Goal: Task Accomplishment & Management: Manage account settings

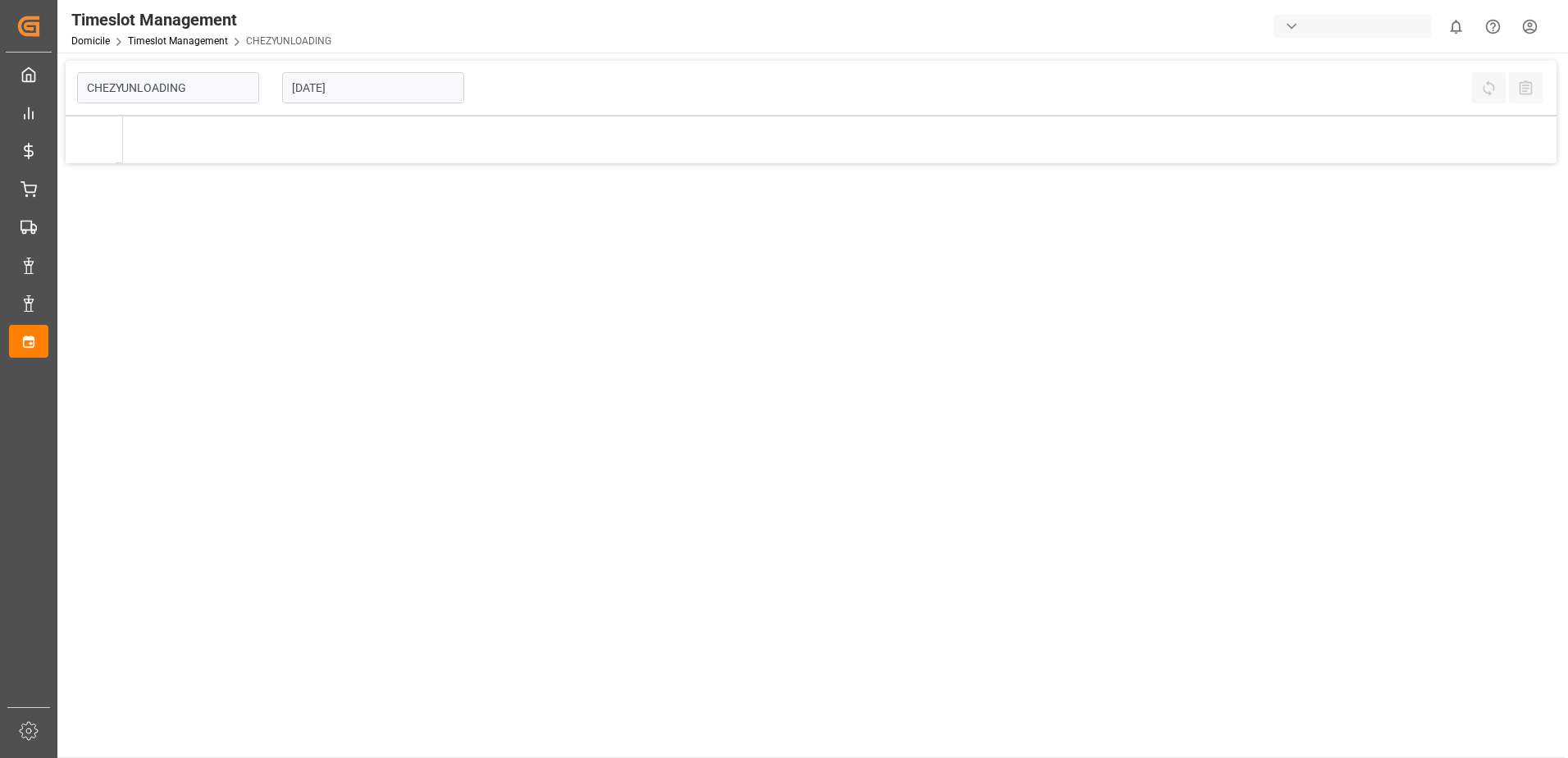
type input "Chezy Unloading"
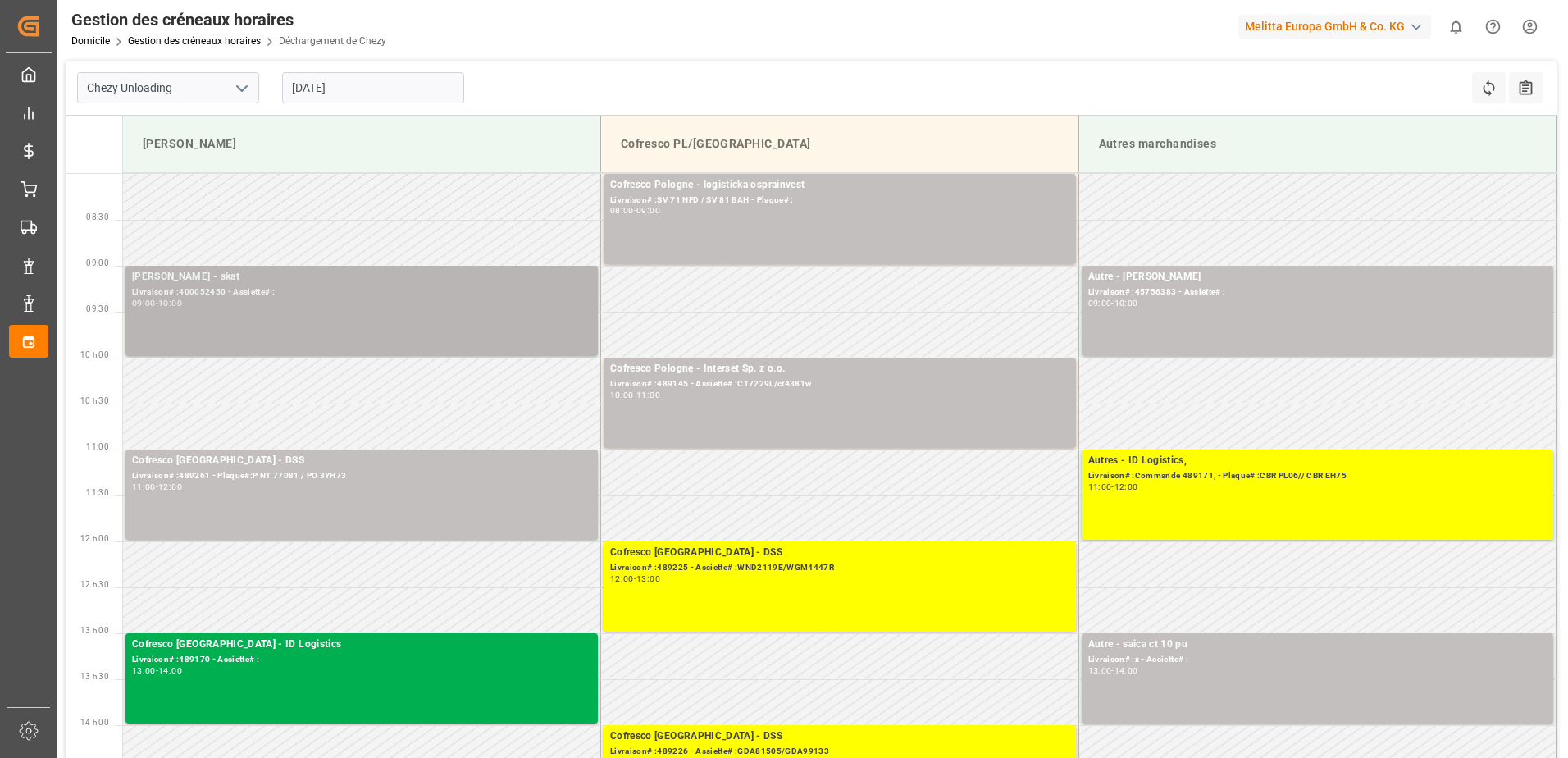
click at [392, 312] on div "[PERSON_NAME] - skat Livraison# :400052450 - Assiette# : 09:00 - 10:00" at bounding box center [362, 311] width 460 height 84
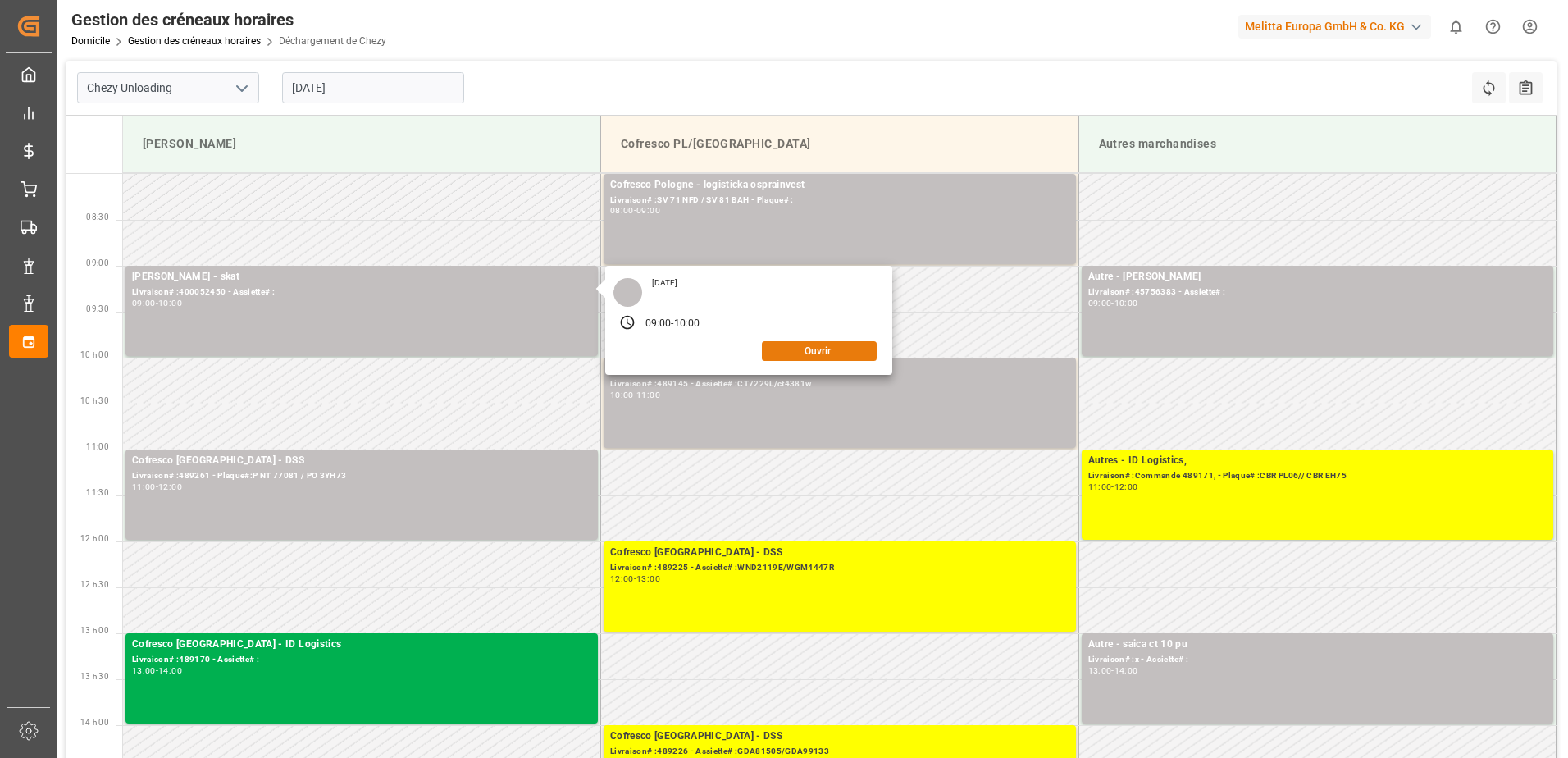
click at [846, 352] on button "Ouvrir" at bounding box center [819, 351] width 115 height 20
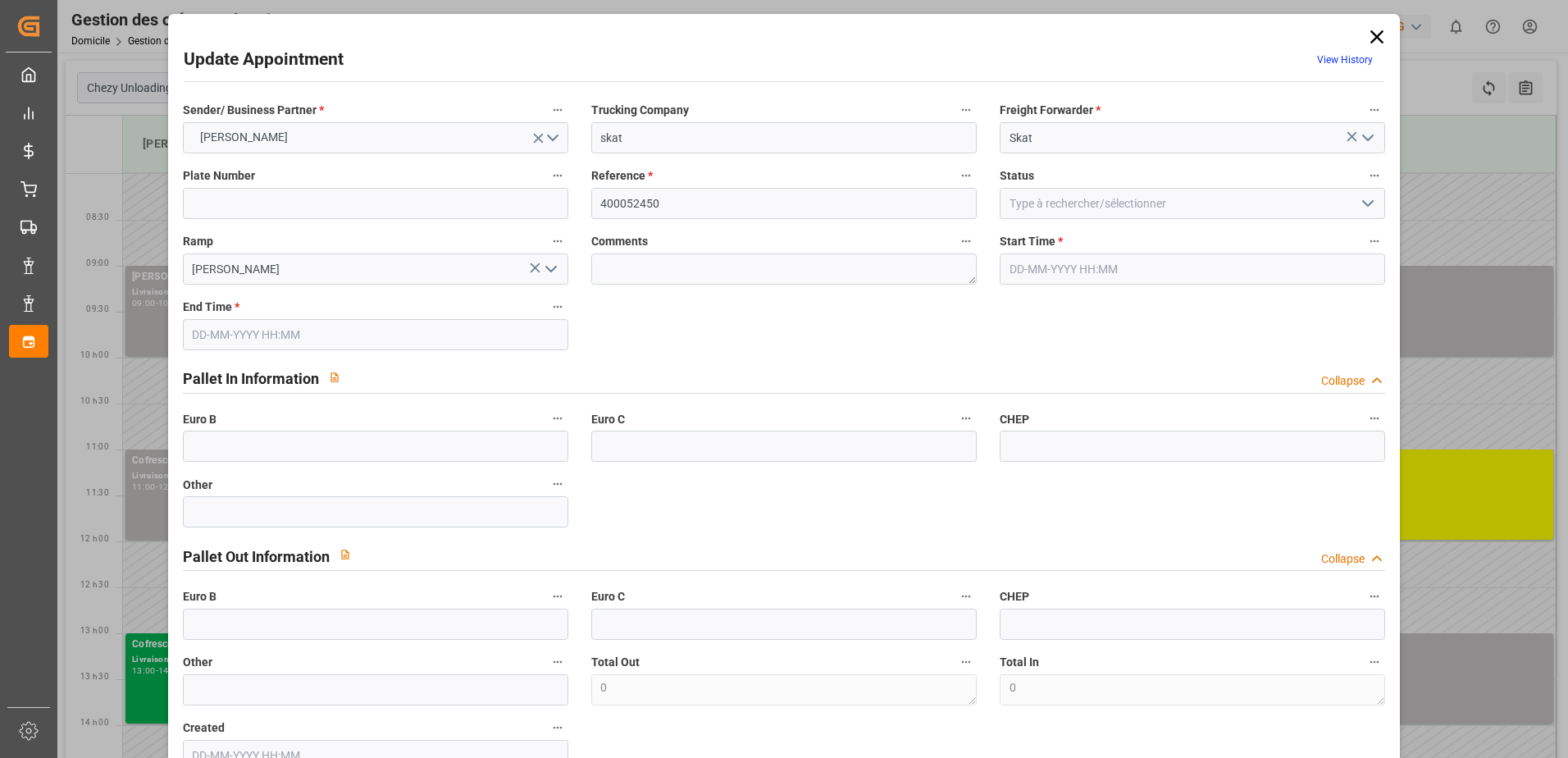
type input "[DATE] 09:00"
type input "[DATE] 10:00"
type input "[DATE] 09:29"
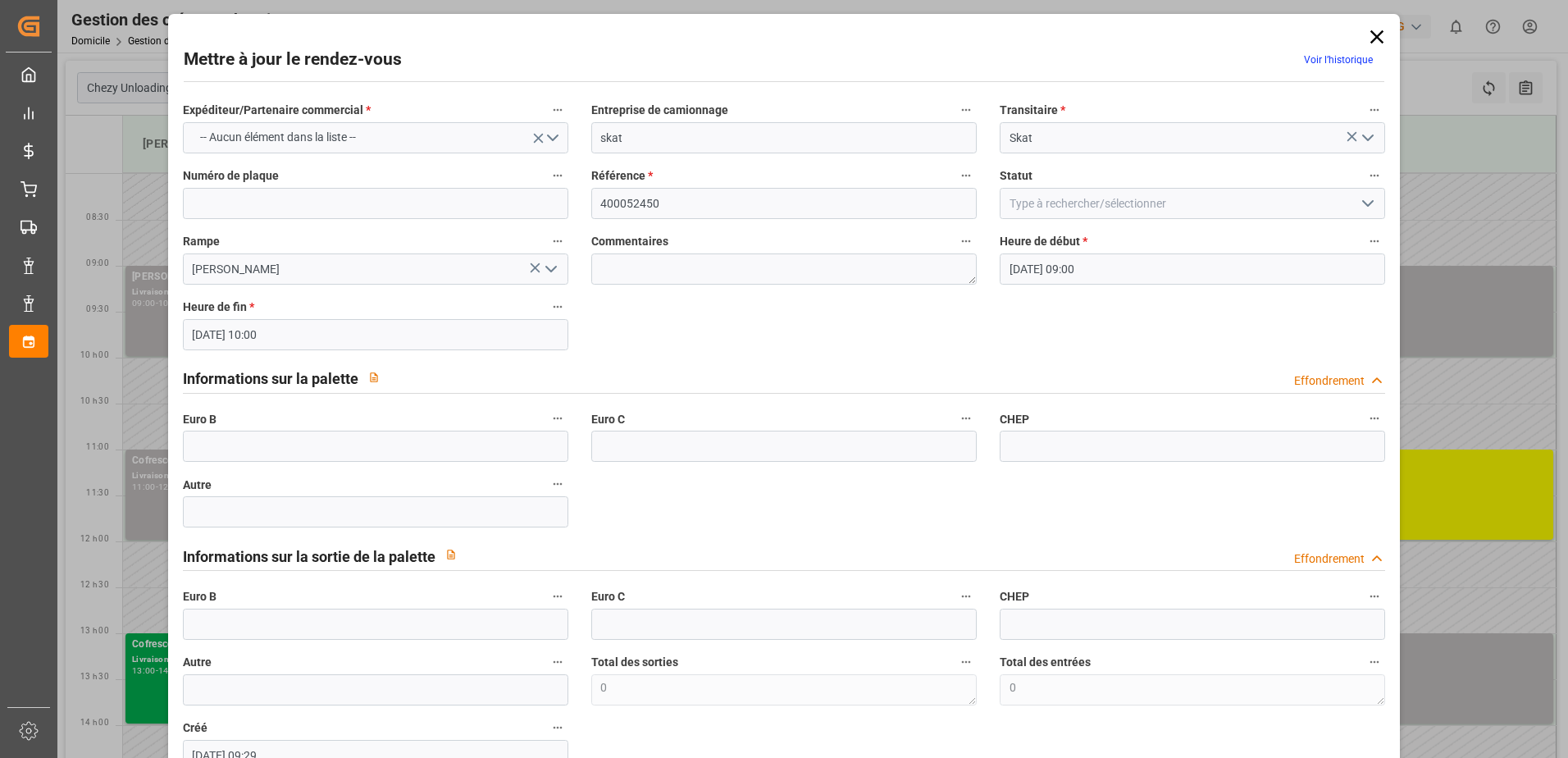
click at [1366, 137] on icon "Ouvrir le menu" at bounding box center [1368, 137] width 20 height 20
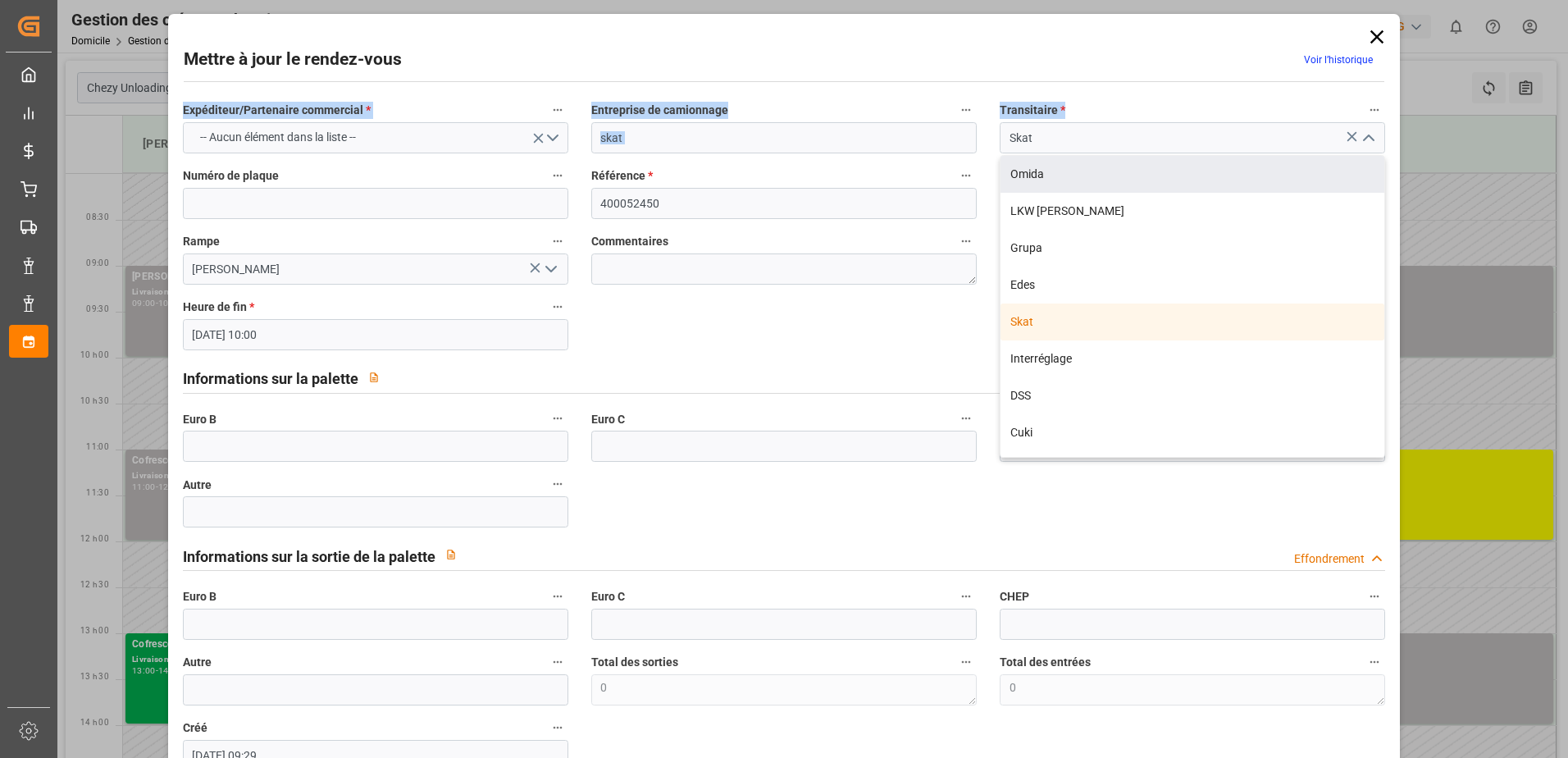
click at [1225, 80] on div "Mettre à jour le rendez-vous Voir l’historique Expéditeur/Partenaire commercial…" at bounding box center [784, 433] width 1225 height 829
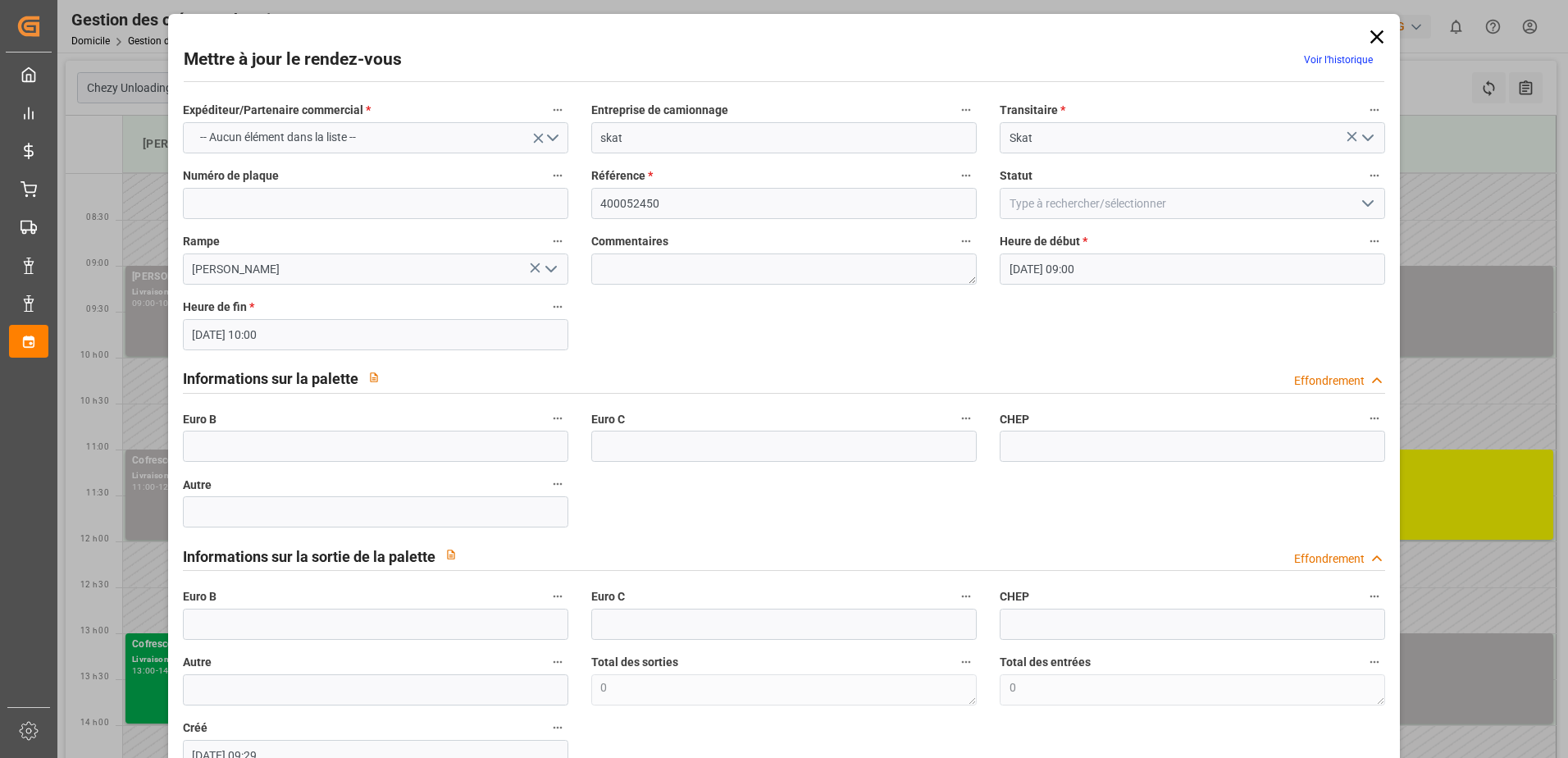
drag, startPoint x: 1360, startPoint y: 202, endPoint x: 1320, endPoint y: 202, distance: 40.0
click at [1360, 200] on icon "Ouvrir le menu" at bounding box center [1368, 203] width 20 height 20
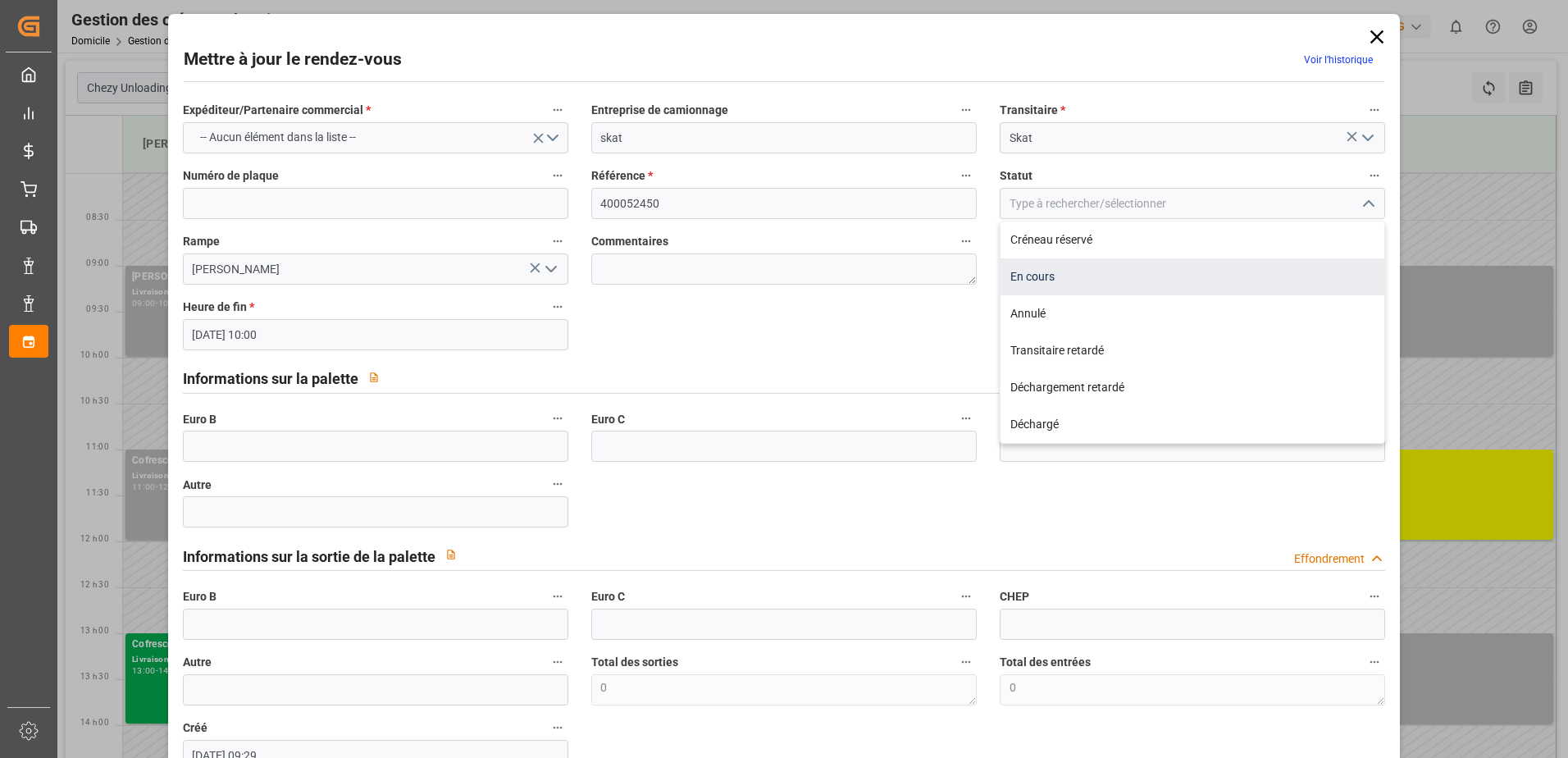
click at [1081, 282] on div "En cours" at bounding box center [1192, 277] width 383 height 37
type input "In Progress"
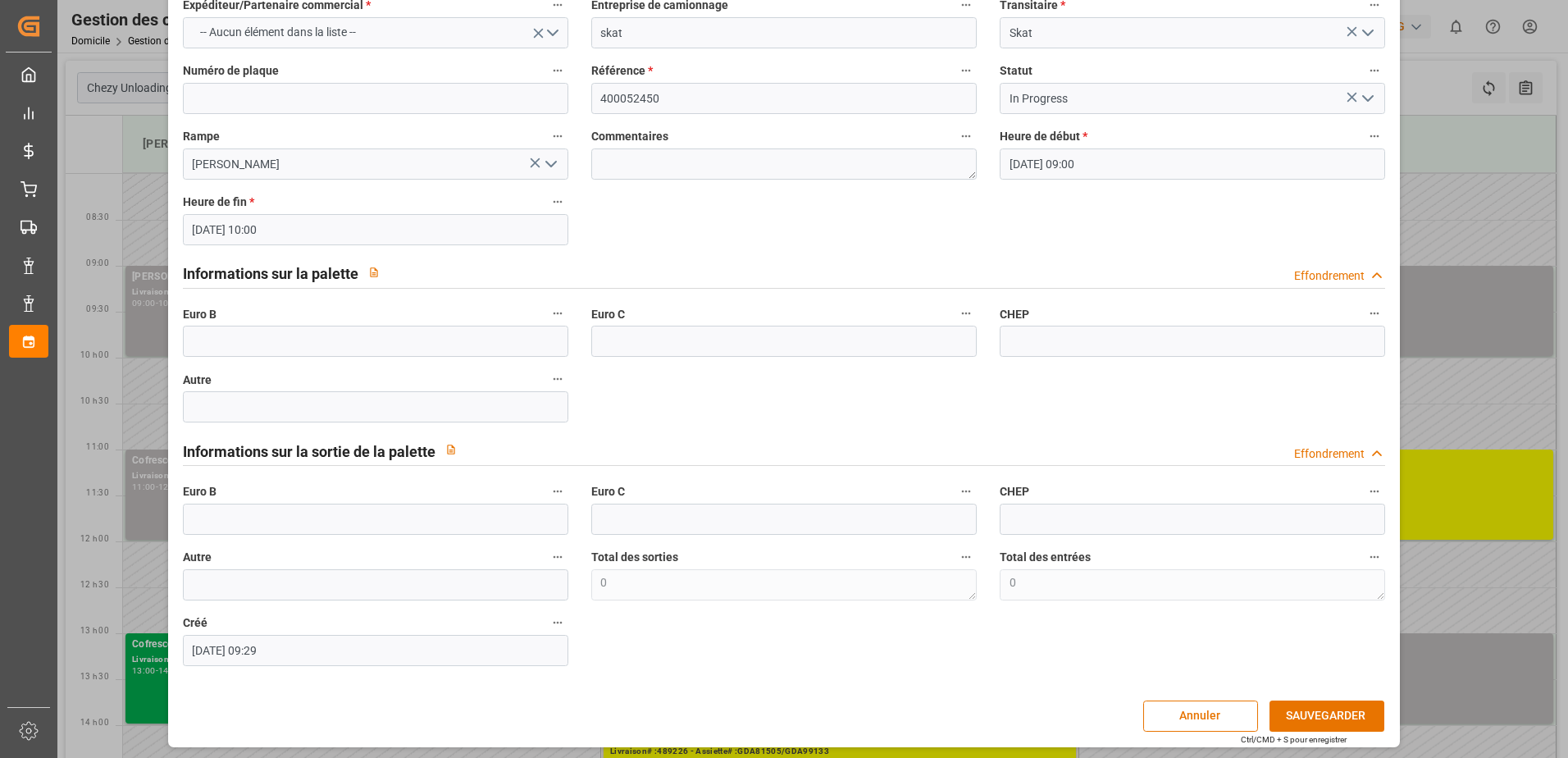
scroll to position [108, 0]
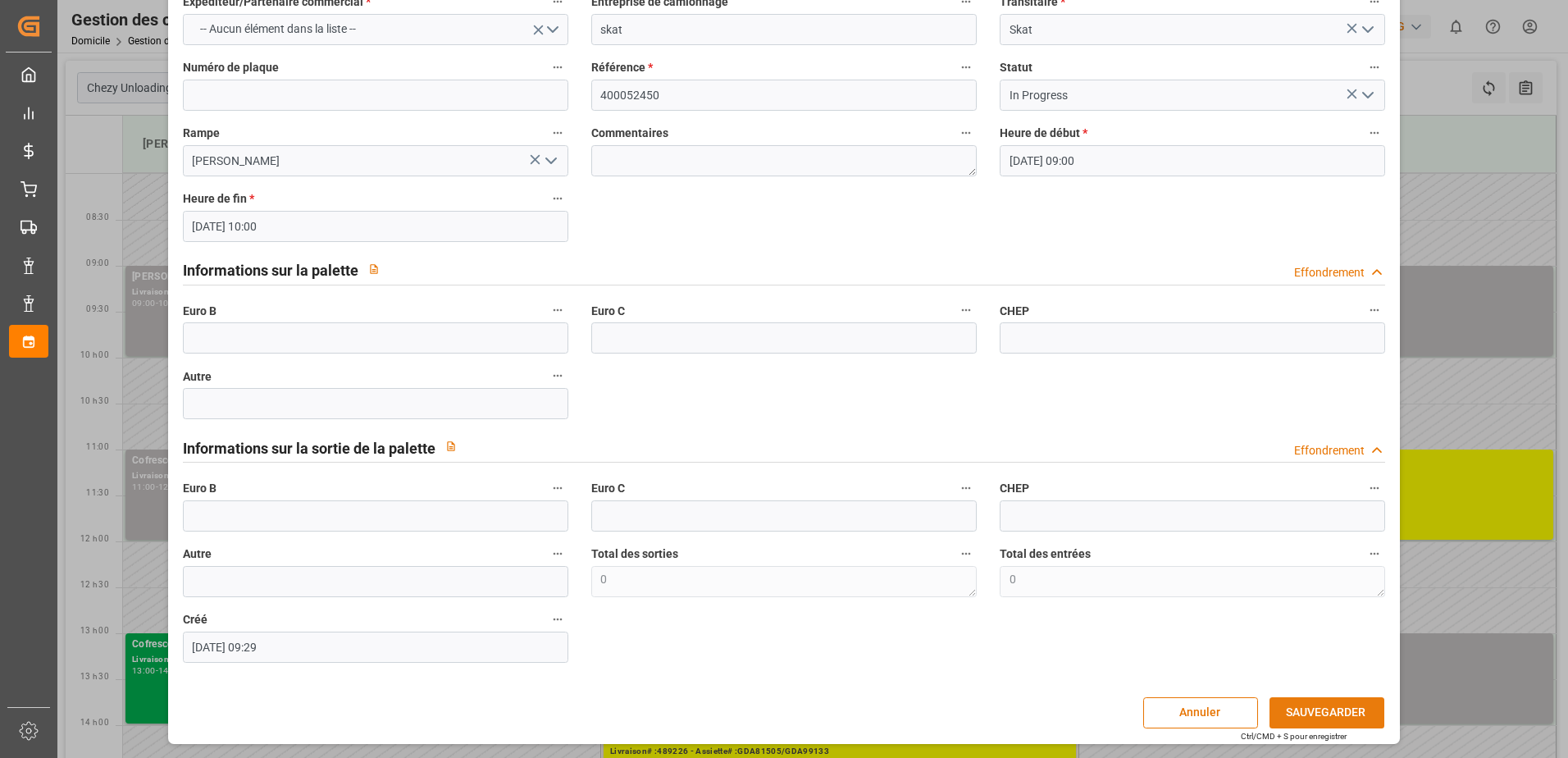
drag, startPoint x: 1325, startPoint y: 706, endPoint x: 1317, endPoint y: 702, distance: 8.9
click at [1320, 705] on button "SAUVEGARDER" at bounding box center [1327, 712] width 115 height 31
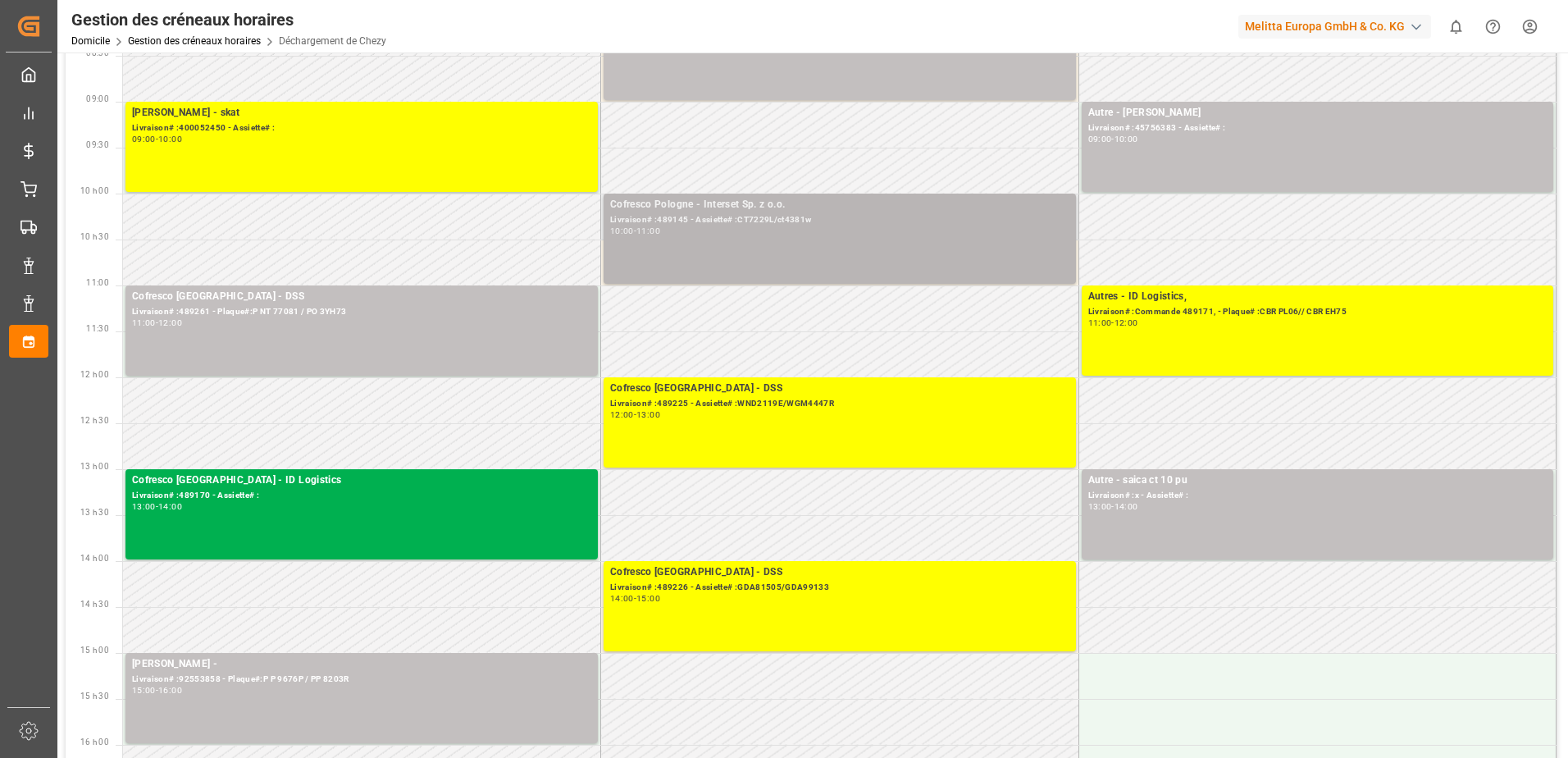
scroll to position [0, 0]
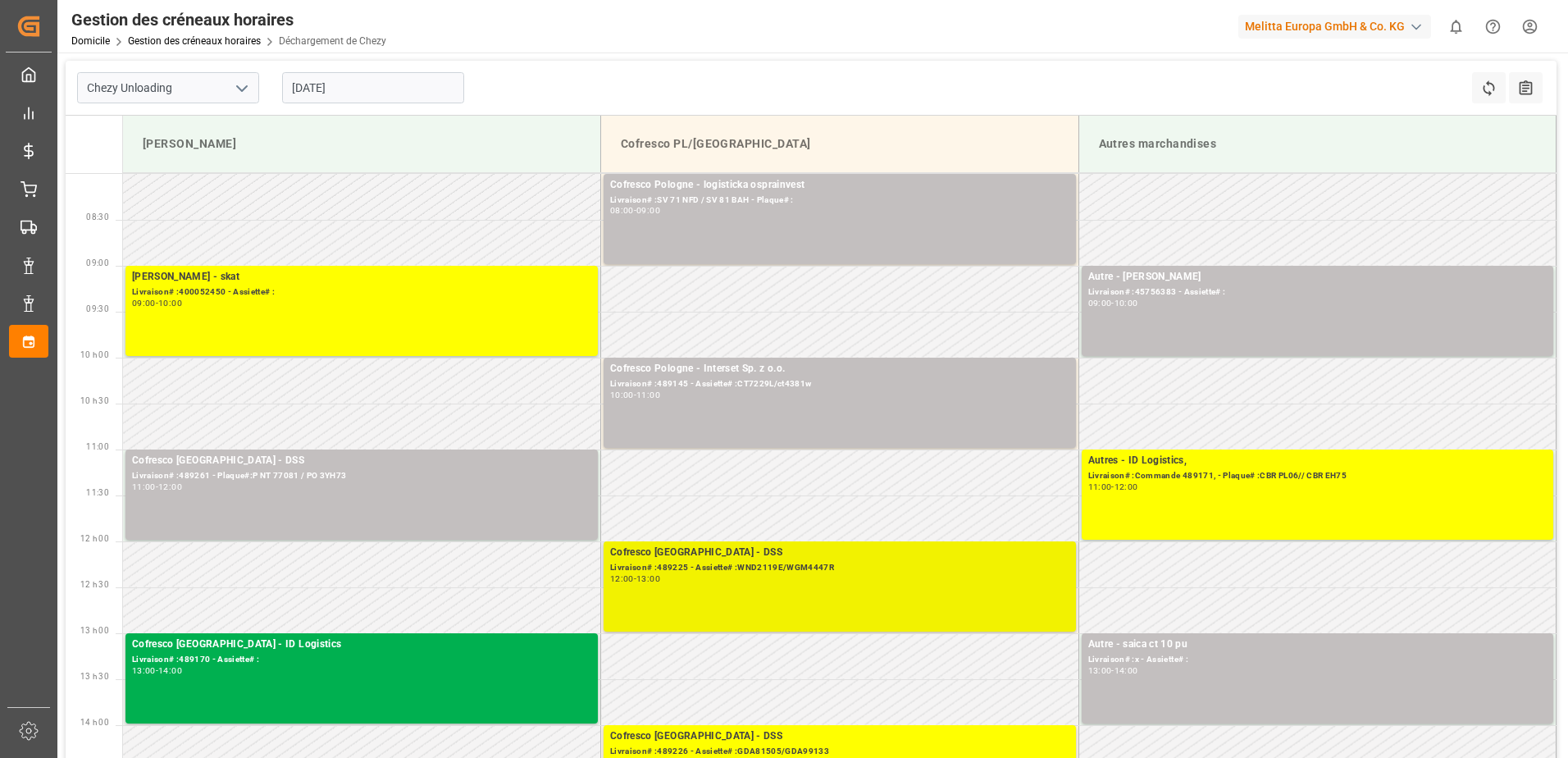
click at [821, 569] on div "Livraison# :489225 - Assiette# :WND2119E/WGM4447R" at bounding box center [839, 568] width 460 height 14
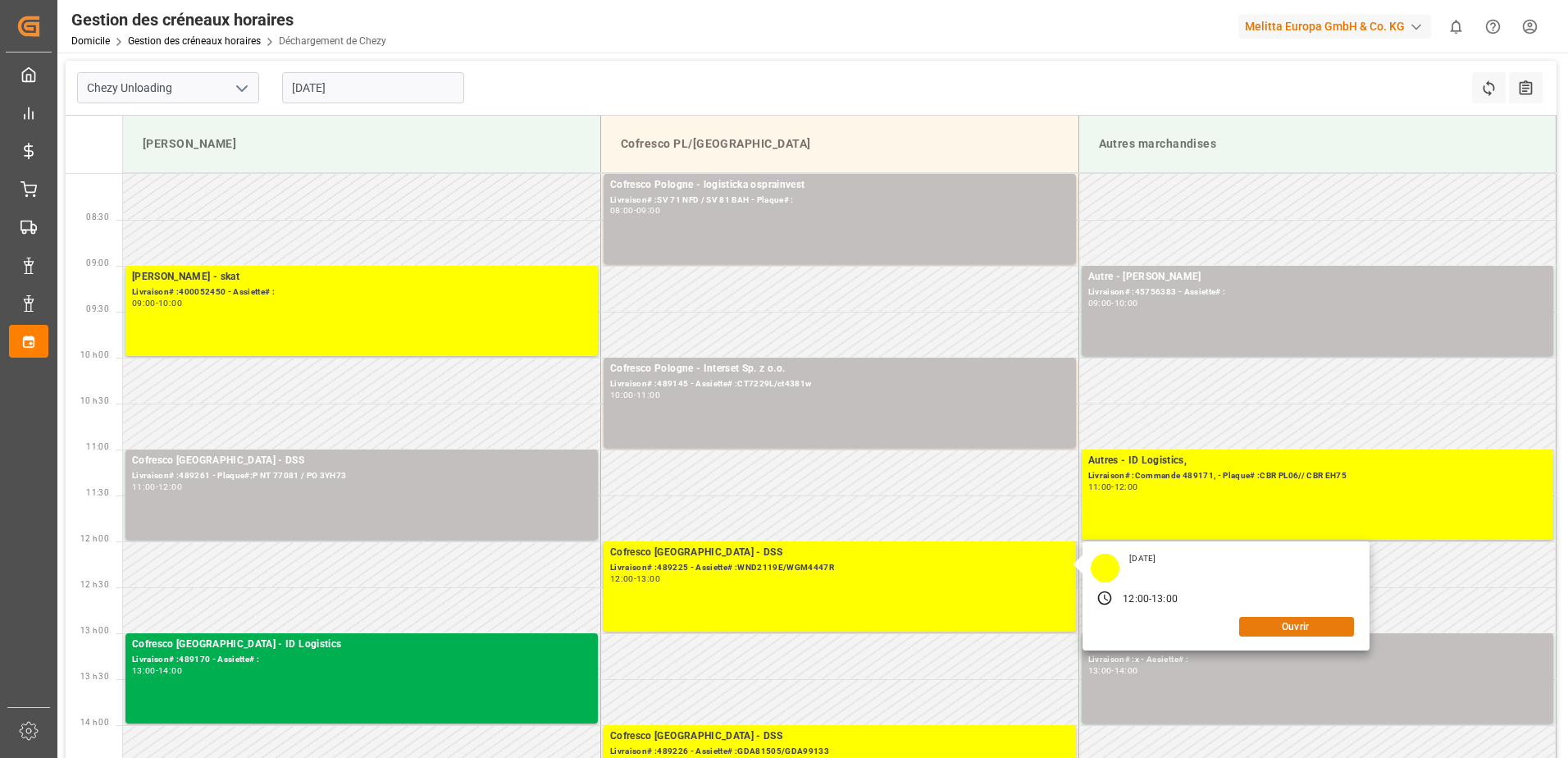
click at [1303, 631] on button "Ouvrir" at bounding box center [1297, 626] width 115 height 20
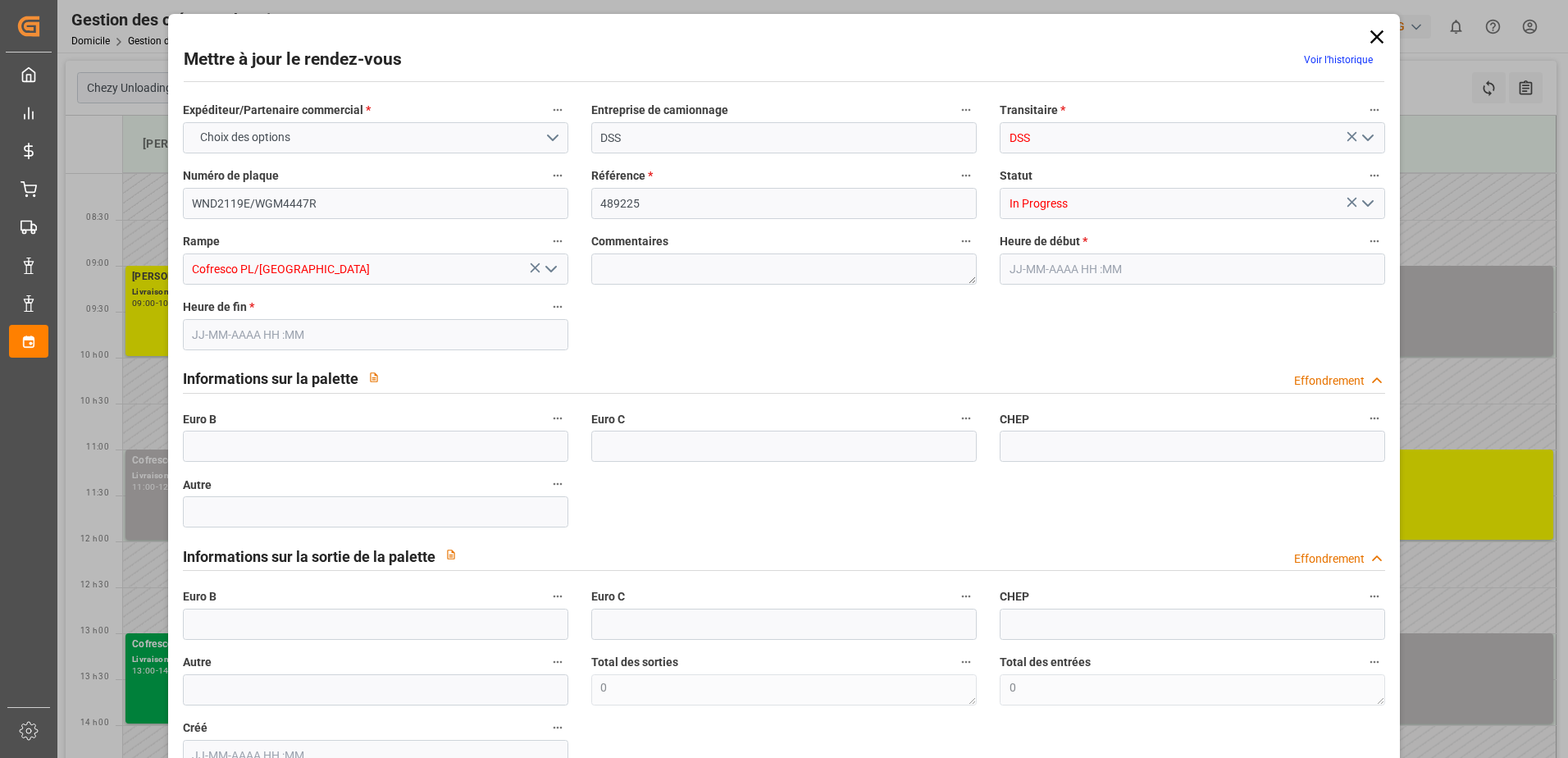
type input "[DATE] 12:00"
type input "[DATE] 13:00"
type input "[DATE] 09:07"
click at [255, 438] on input "text" at bounding box center [375, 446] width 385 height 31
type input "30"
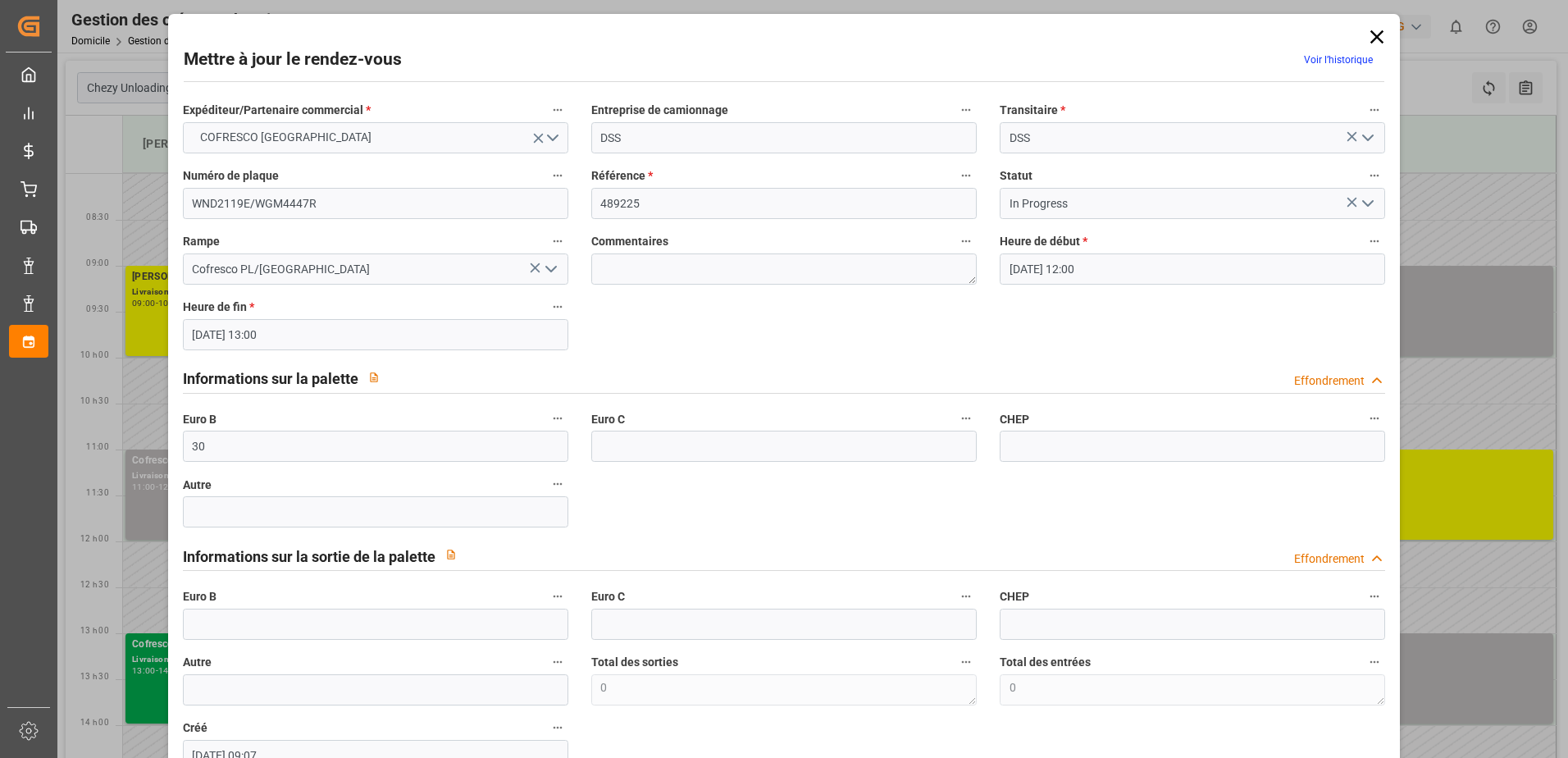
click at [1361, 202] on icon "Ouvrir le menu" at bounding box center [1368, 203] width 20 height 20
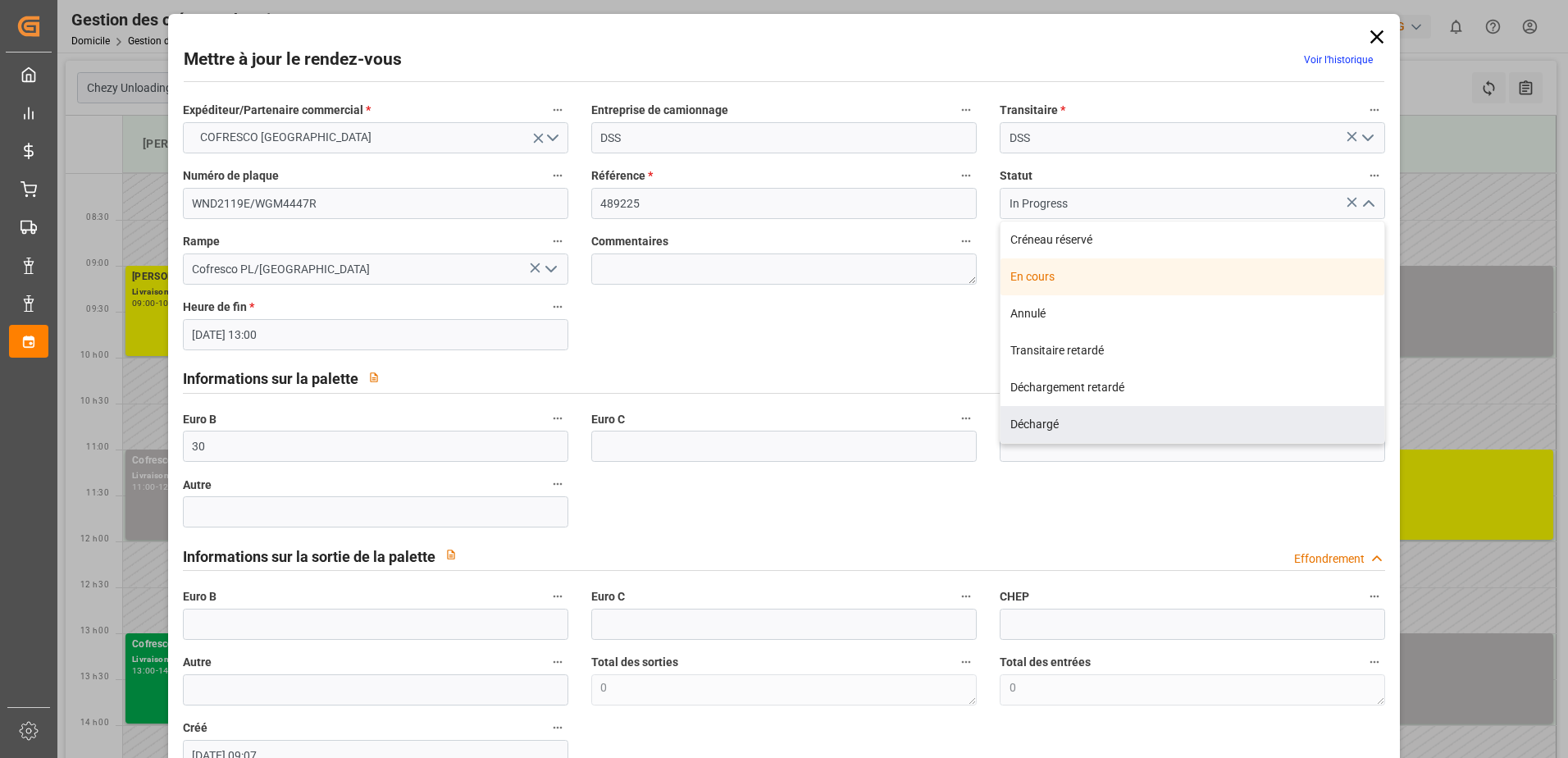
drag, startPoint x: 1099, startPoint y: 421, endPoint x: 1091, endPoint y: 422, distance: 8.1
click at [1092, 422] on div "Déchargé" at bounding box center [1192, 424] width 383 height 37
type input "Unloaded"
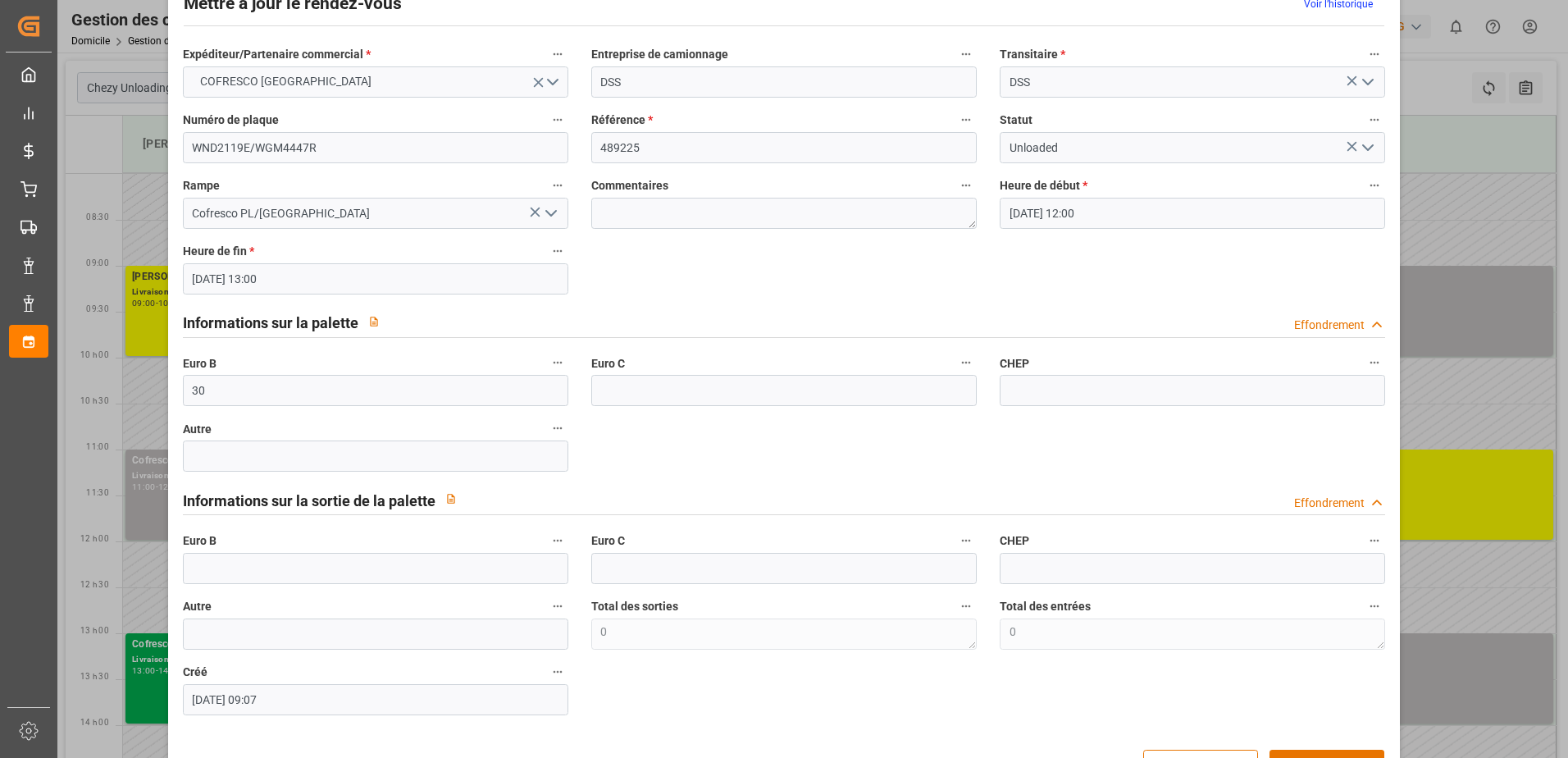
scroll to position [108, 0]
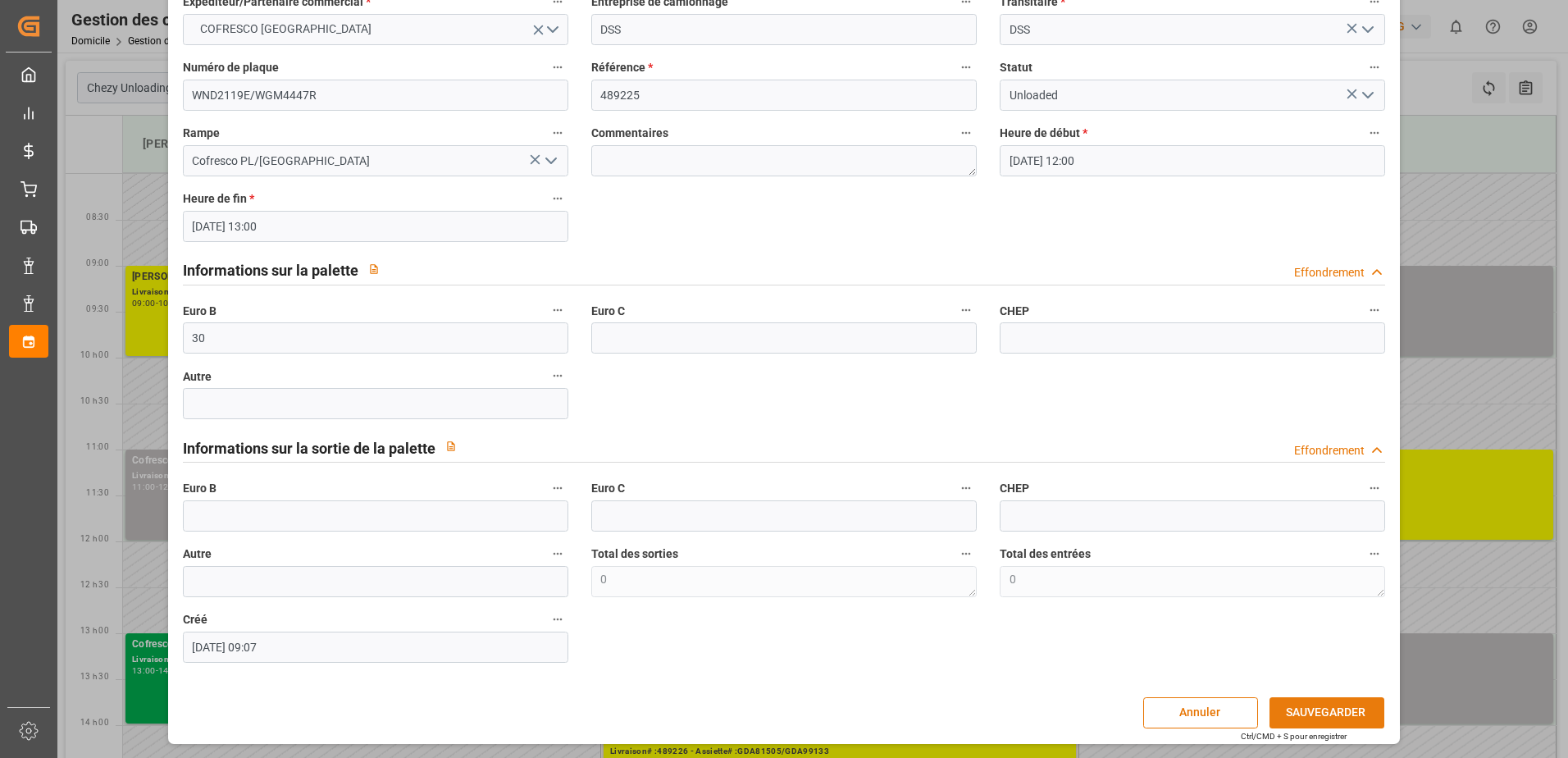
click at [1291, 706] on button "SAUVEGARDER" at bounding box center [1327, 712] width 115 height 31
